Goal: Check status: Check status

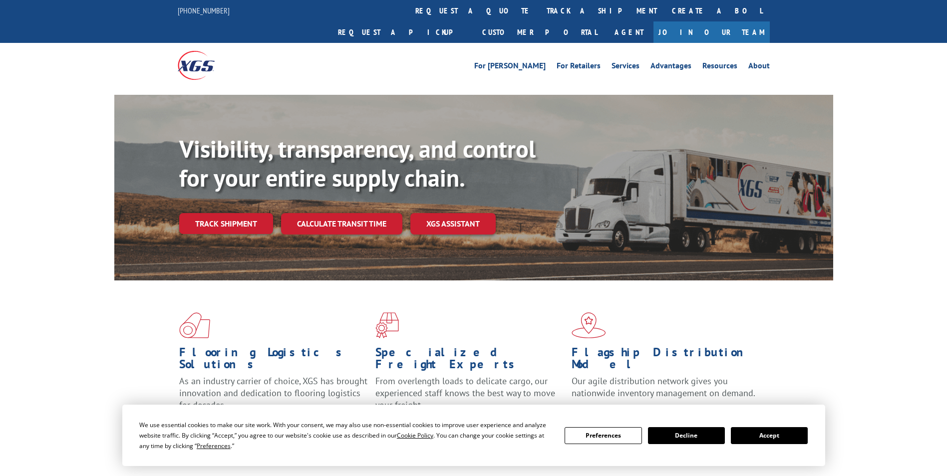
click at [746, 434] on button "Accept" at bounding box center [769, 435] width 77 height 17
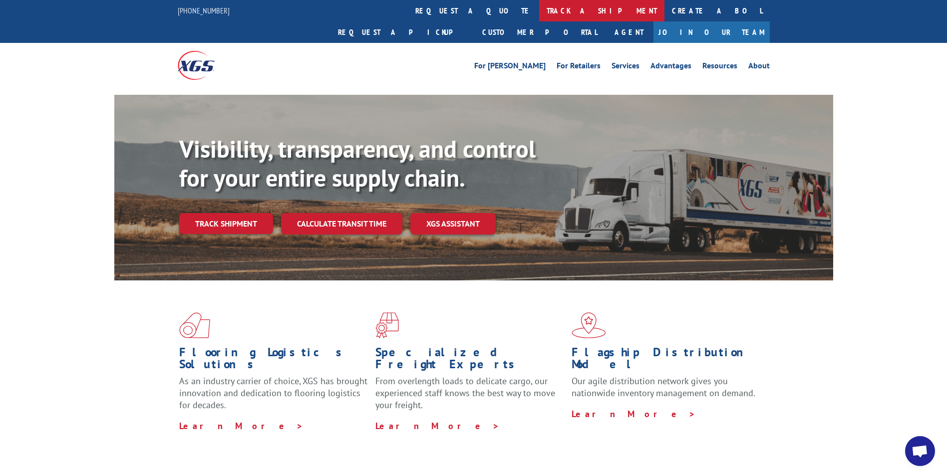
click at [539, 12] on link "track a shipment" at bounding box center [601, 10] width 125 height 21
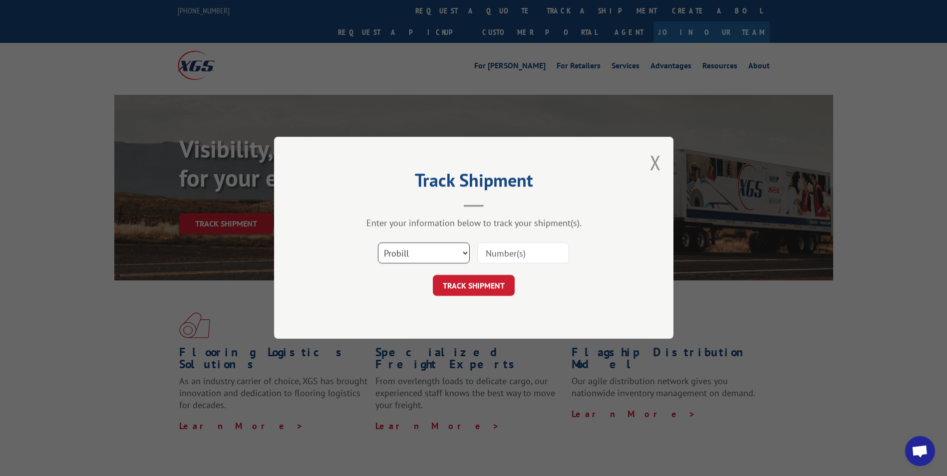
click at [461, 258] on select "Select category... Probill BOL PO" at bounding box center [424, 253] width 92 height 21
select select "po"
click at [378, 243] on select "Select category... Probill BOL PO" at bounding box center [424, 253] width 92 height 21
click at [499, 253] on input at bounding box center [523, 253] width 92 height 21
paste input "17548877"
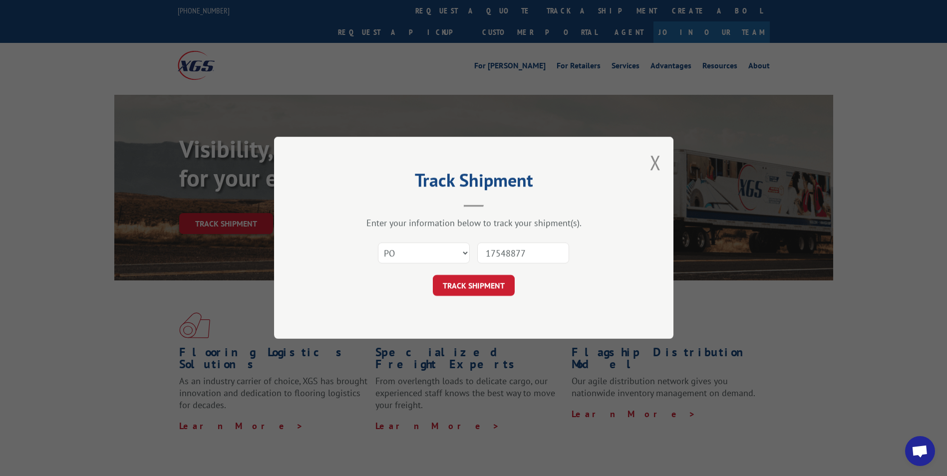
type input "17548877"
click at [433, 275] on button "TRACK SHIPMENT" at bounding box center [474, 285] width 82 height 21
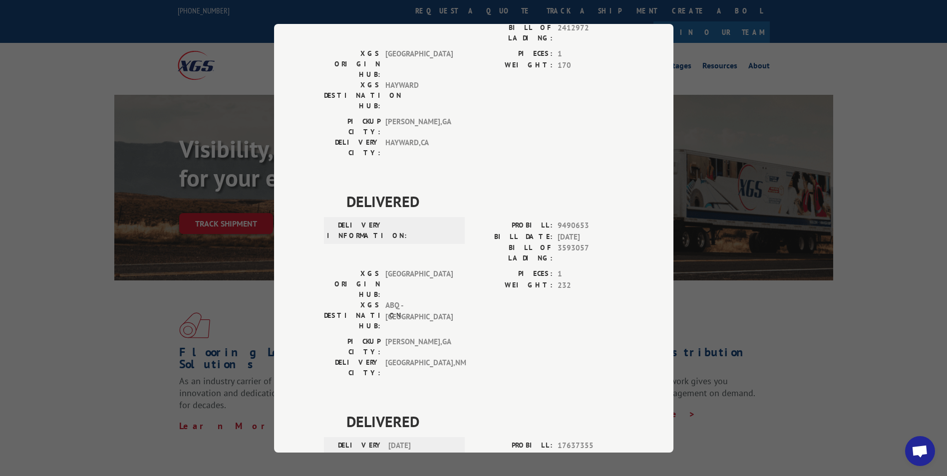
scroll to position [180, 0]
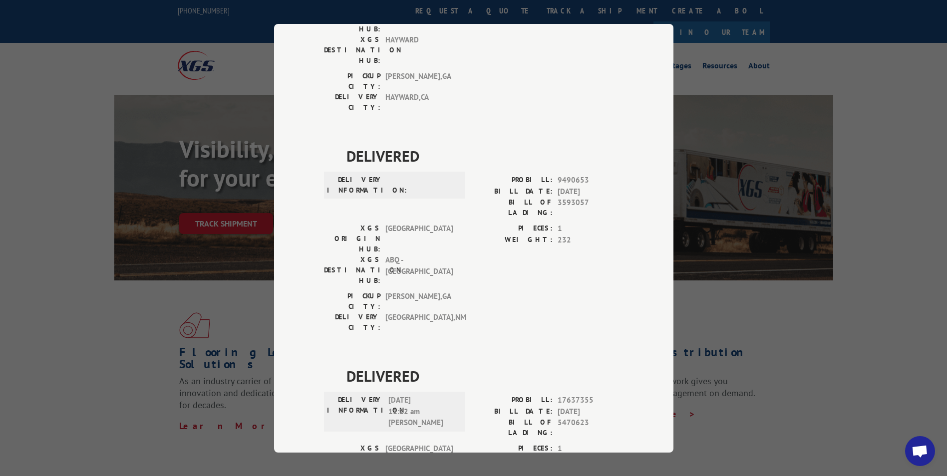
click at [743, 73] on div "Track Shipment DELIVERED DELIVERY INFORMATION: PROBILL: 9157092 BILL DATE: [DAT…" at bounding box center [473, 238] width 947 height 476
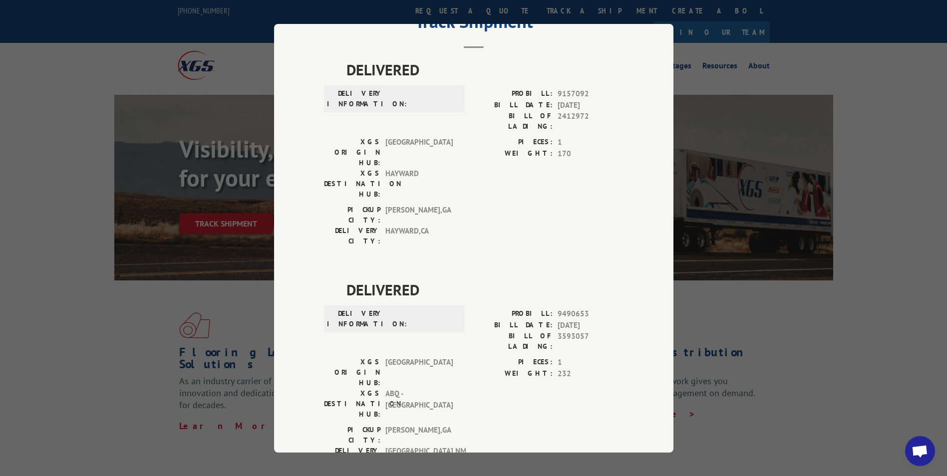
scroll to position [0, 0]
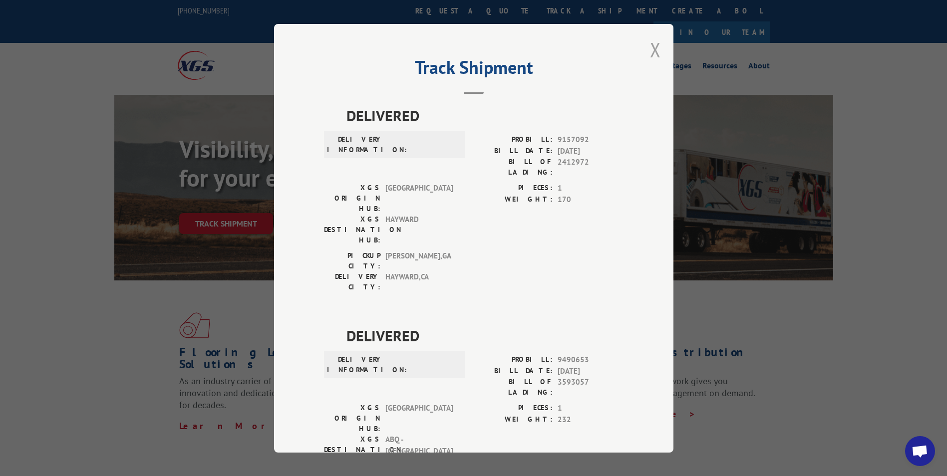
click at [650, 52] on button "Close modal" at bounding box center [655, 49] width 11 height 26
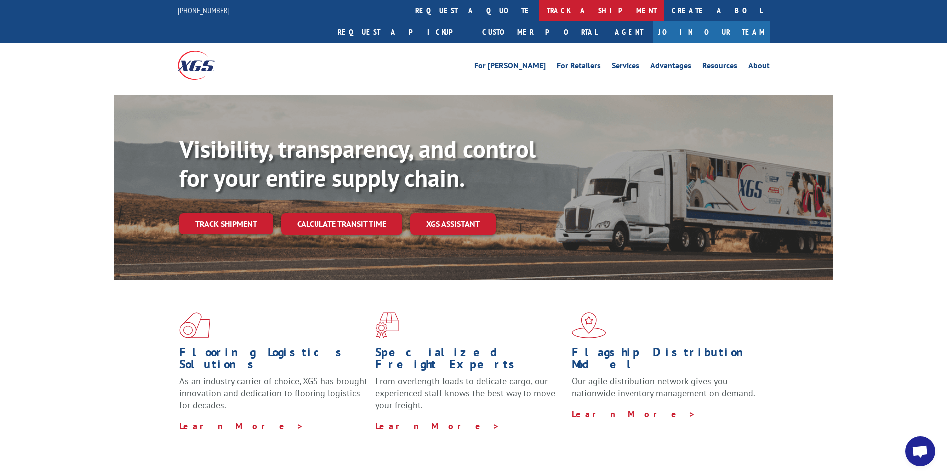
click at [539, 3] on link "track a shipment" at bounding box center [601, 10] width 125 height 21
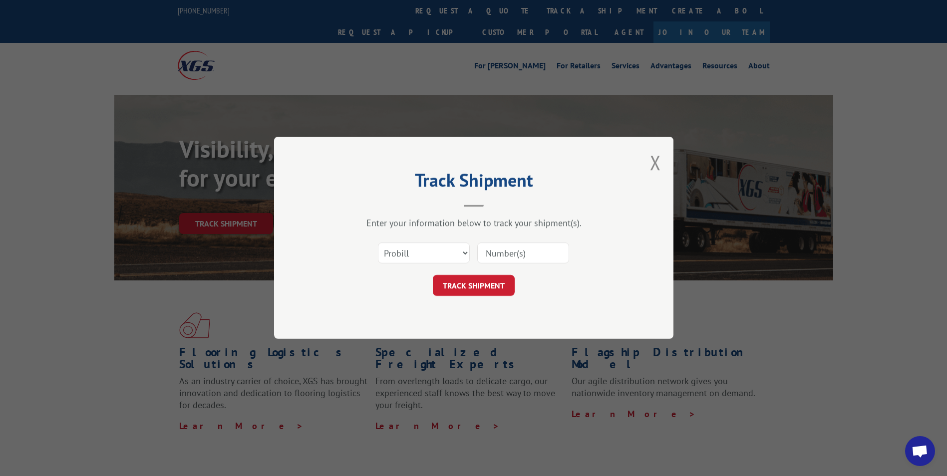
click at [494, 257] on input at bounding box center [523, 253] width 92 height 21
paste input "2188160324"
type input "2188160324"
